Goal: Task Accomplishment & Management: Use online tool/utility

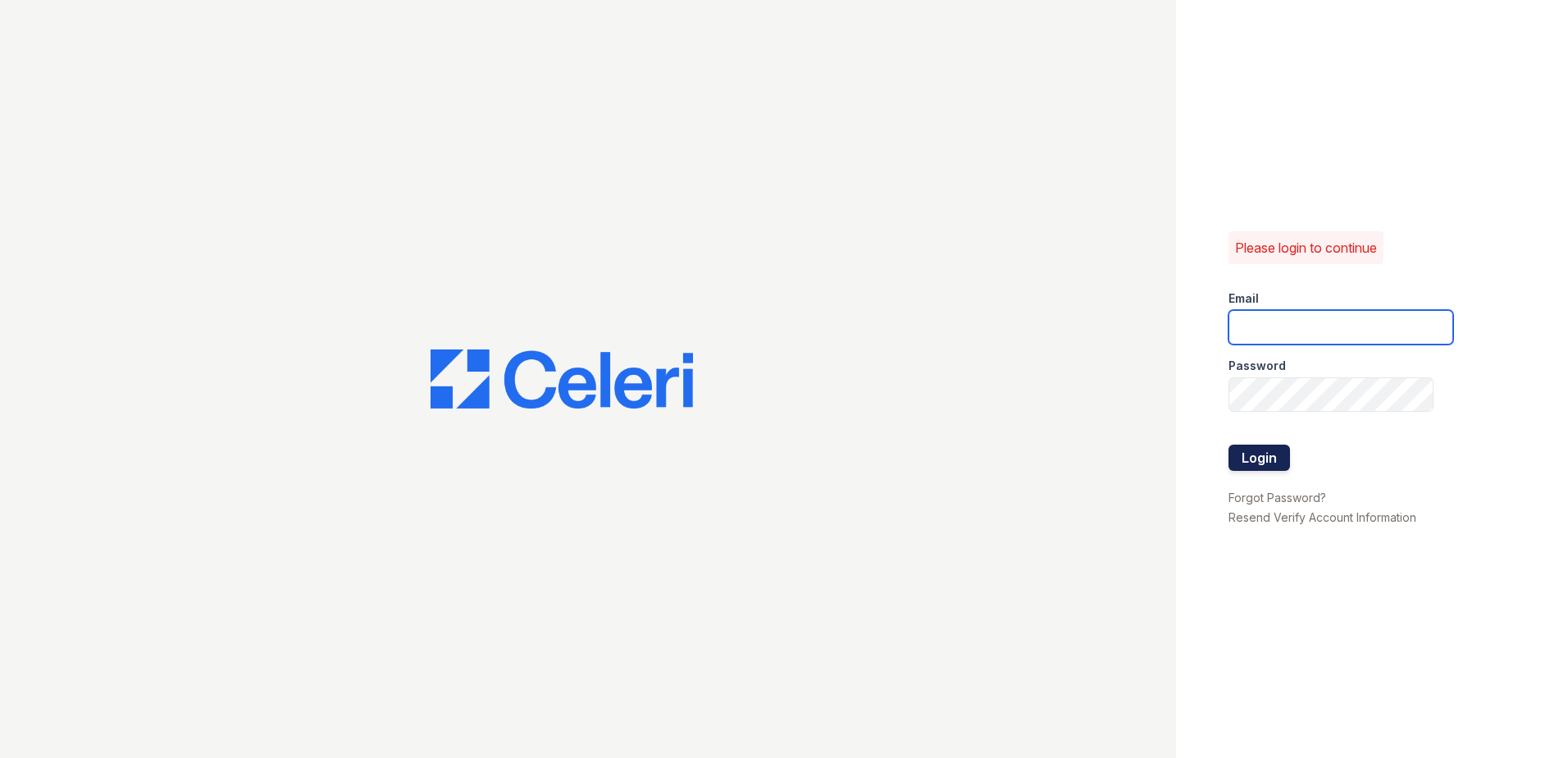
type input "[EMAIL_ADDRESS][DOMAIN_NAME]"
click at [1282, 457] on button "Login" at bounding box center [1259, 458] width 62 height 27
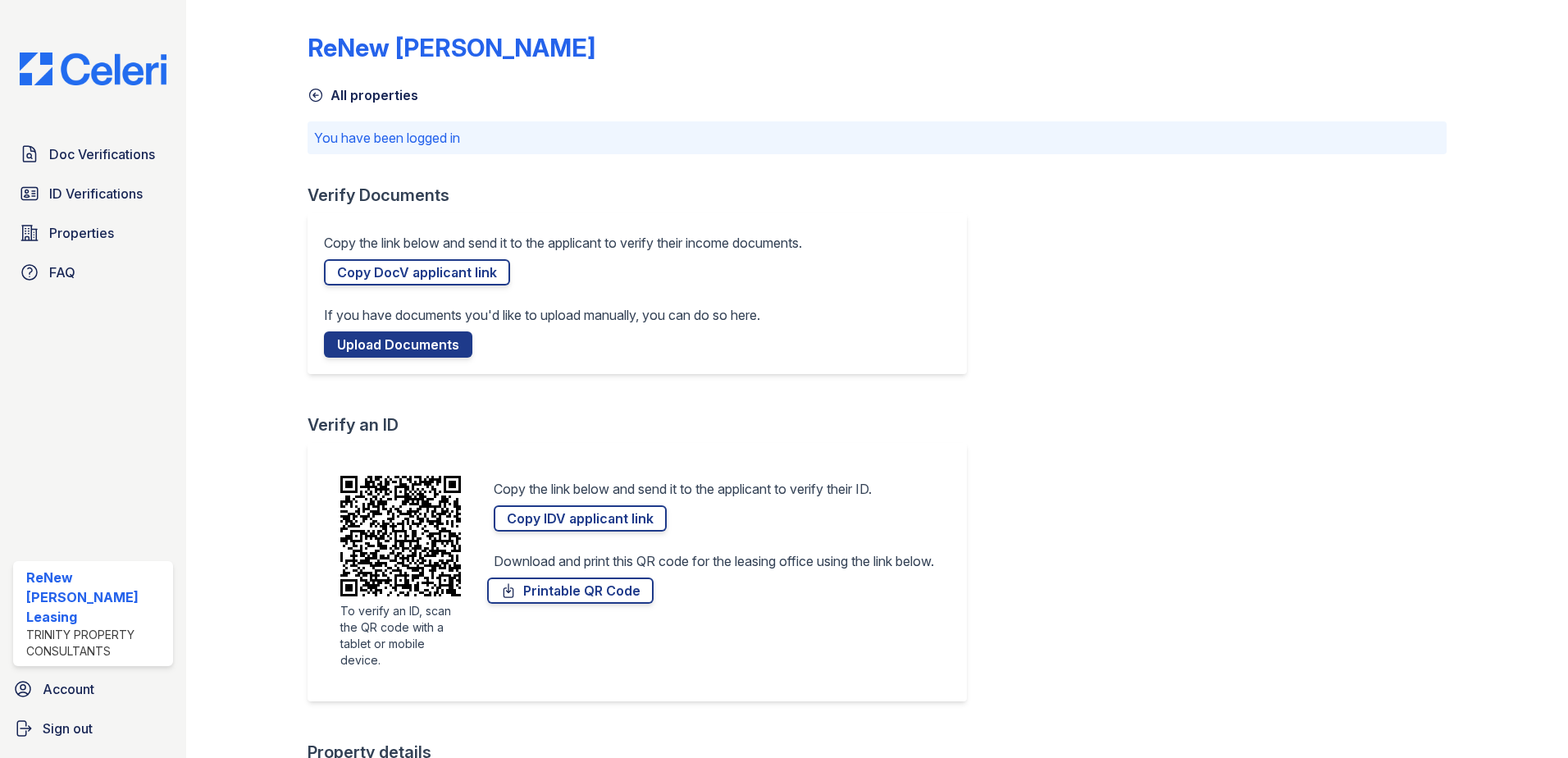
click at [0, 221] on html "Doc Verifications ID Verifications Properties FAQ ReNew Marina Shores Leasing T…" at bounding box center [784, 379] width 1568 height 758
click at [53, 197] on span "ID Verifications" at bounding box center [95, 193] width 93 height 20
